Goal: Check status: Check status

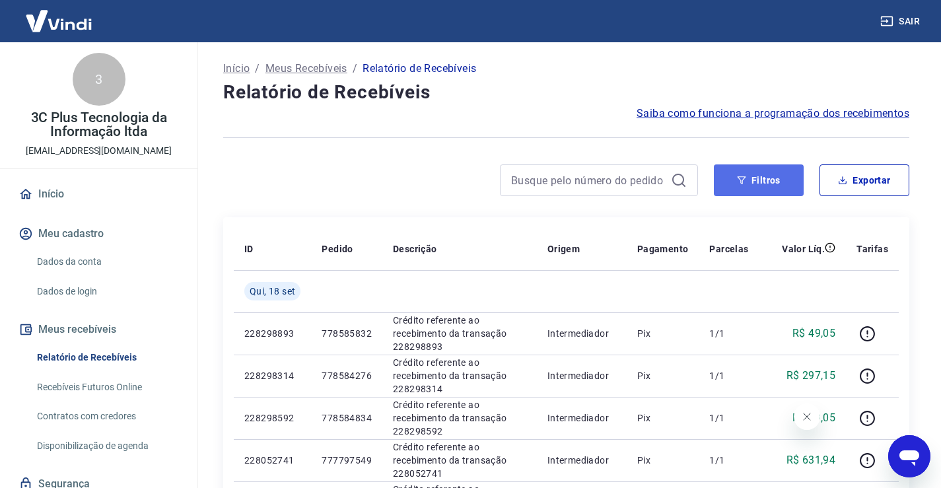
click at [764, 184] on button "Filtros" at bounding box center [759, 180] width 90 height 32
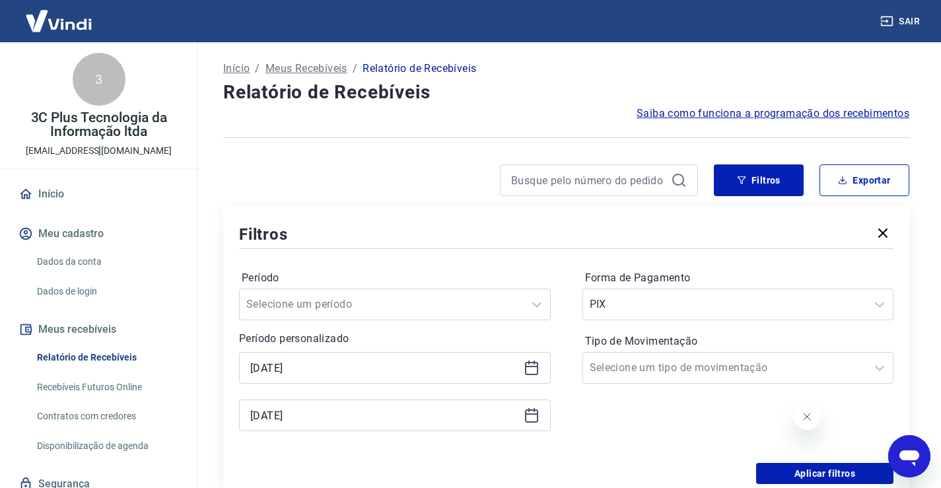
click at [327, 357] on div "[DATE]" at bounding box center [395, 368] width 312 height 32
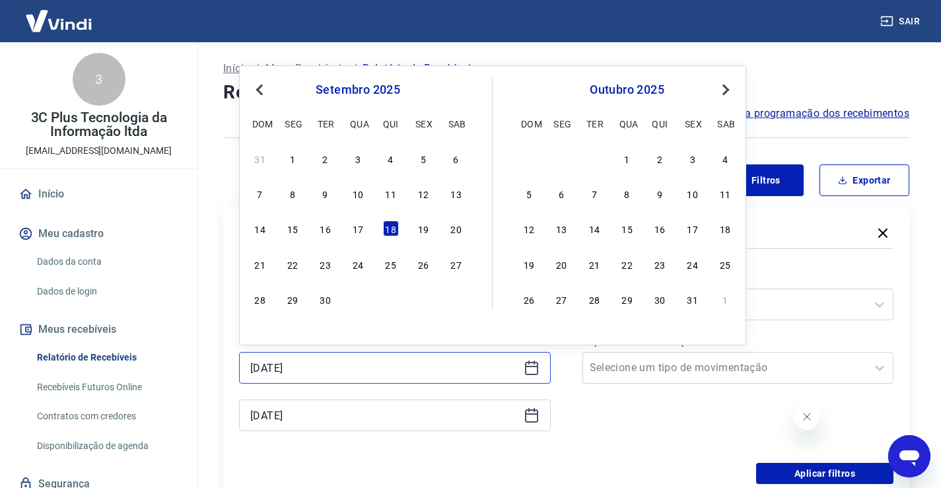
click at [328, 359] on input "[DATE]" at bounding box center [384, 368] width 268 height 20
click at [254, 85] on button "Previous Month" at bounding box center [260, 90] width 16 height 16
click at [255, 85] on button "Previous Month" at bounding box center [260, 90] width 16 height 16
click at [259, 167] on div "1 2 3 4 5 6 7" at bounding box center [357, 158] width 215 height 19
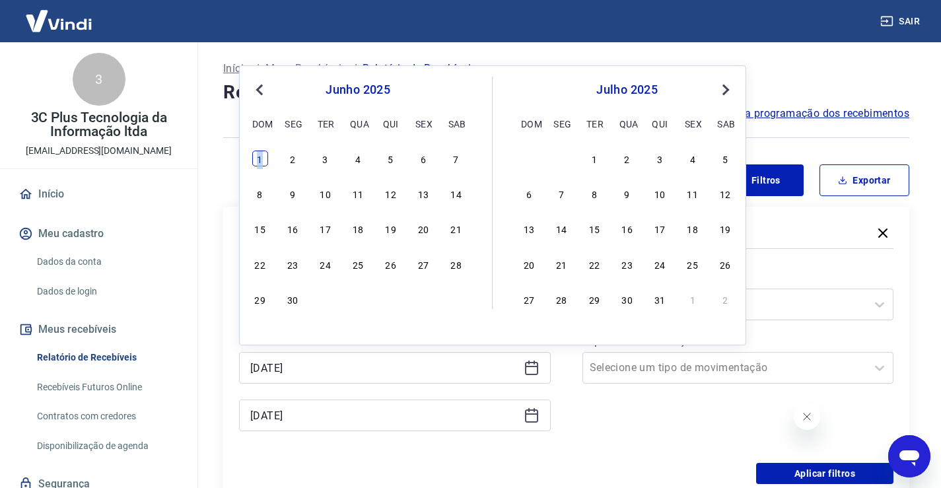
click at [258, 161] on div "1" at bounding box center [260, 159] width 16 height 16
type input "[DATE]"
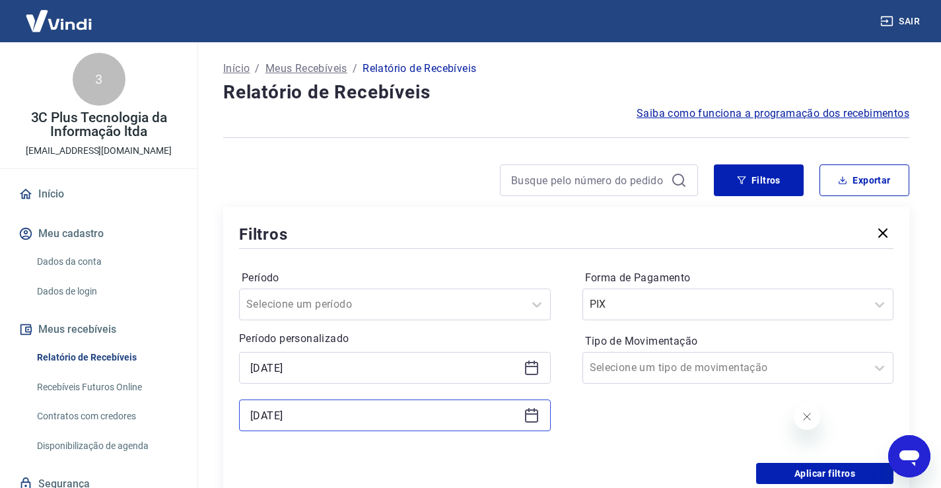
click at [309, 411] on input "[DATE]" at bounding box center [384, 415] width 268 height 20
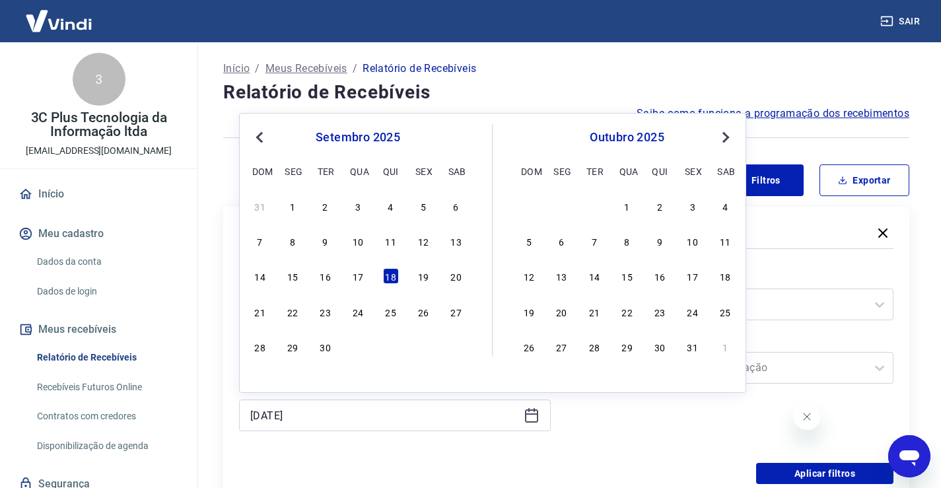
click at [252, 132] on button "Previous Month" at bounding box center [260, 137] width 16 height 16
click at [350, 464] on div "Aplicar filtros" at bounding box center [566, 473] width 654 height 21
